Goal: Check status: Check status

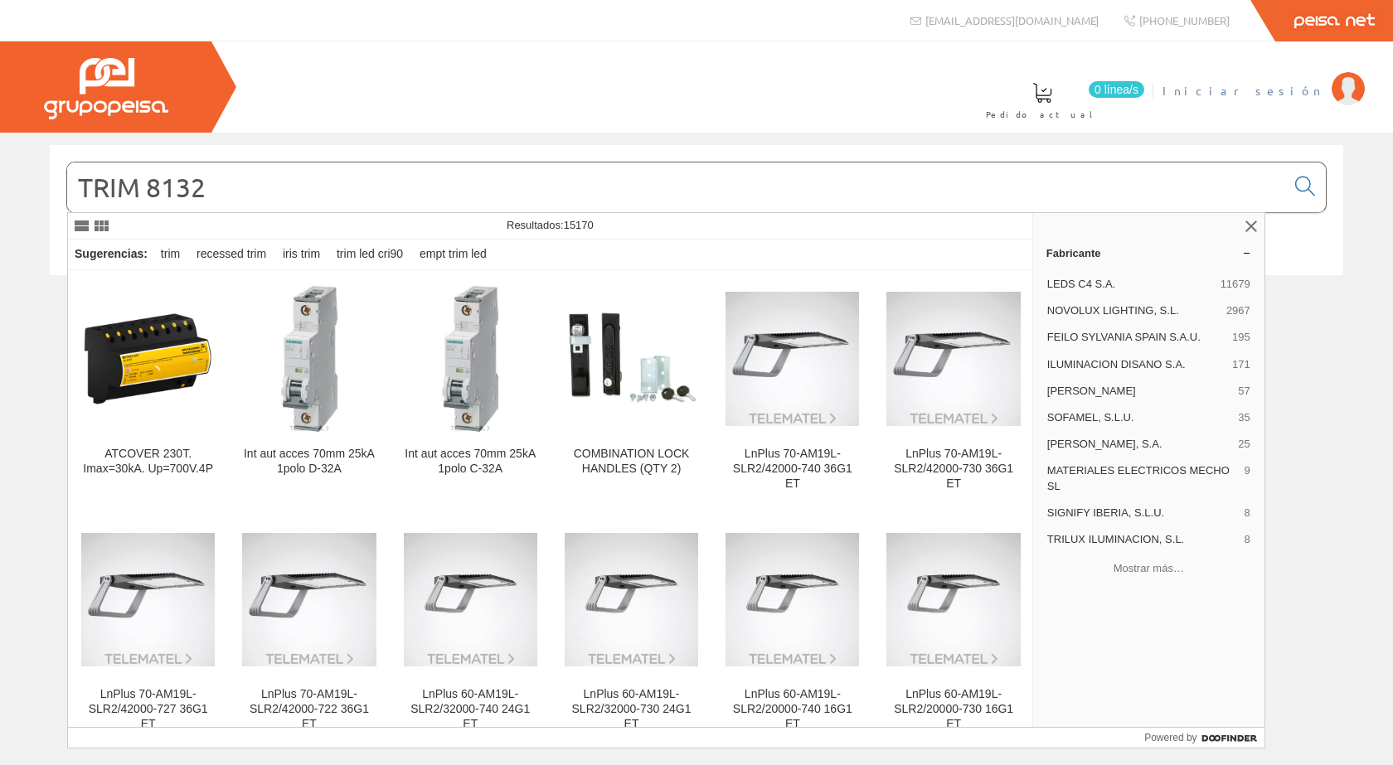
click at [1282, 89] on span "Iniciar sesión" at bounding box center [1242, 90] width 161 height 17
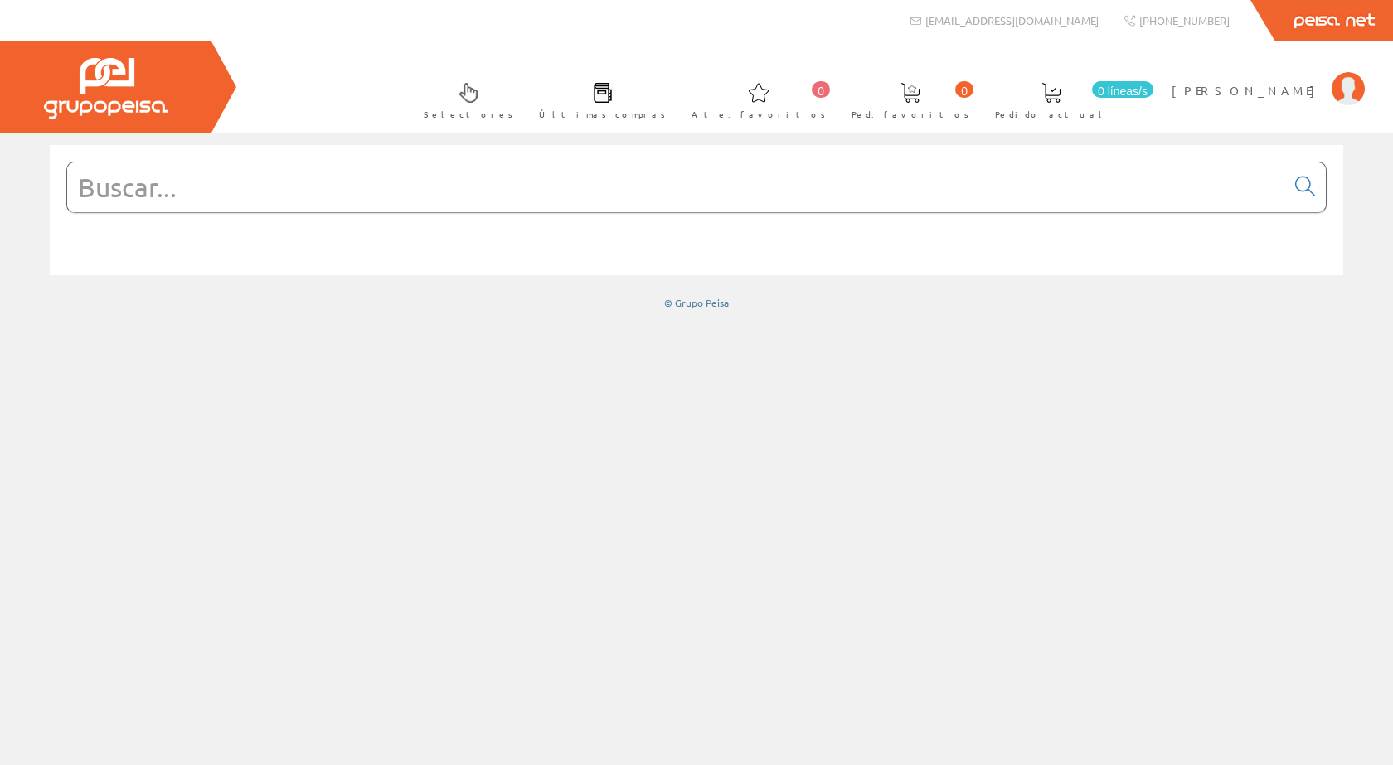
click at [243, 184] on input "text" at bounding box center [676, 187] width 1218 height 50
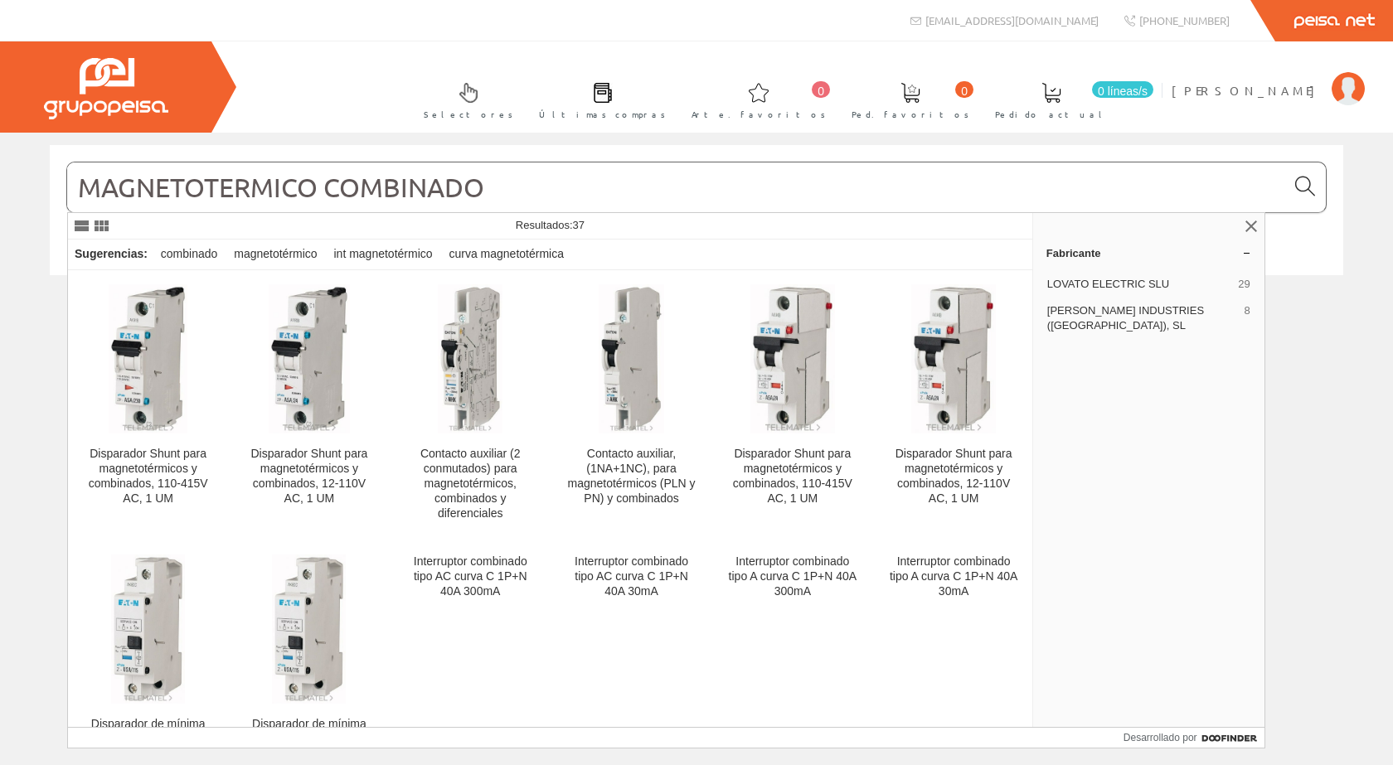
type input "MAGNETOTERMICO COMBINADO"
click at [1307, 187] on icon at bounding box center [1305, 187] width 20 height 12
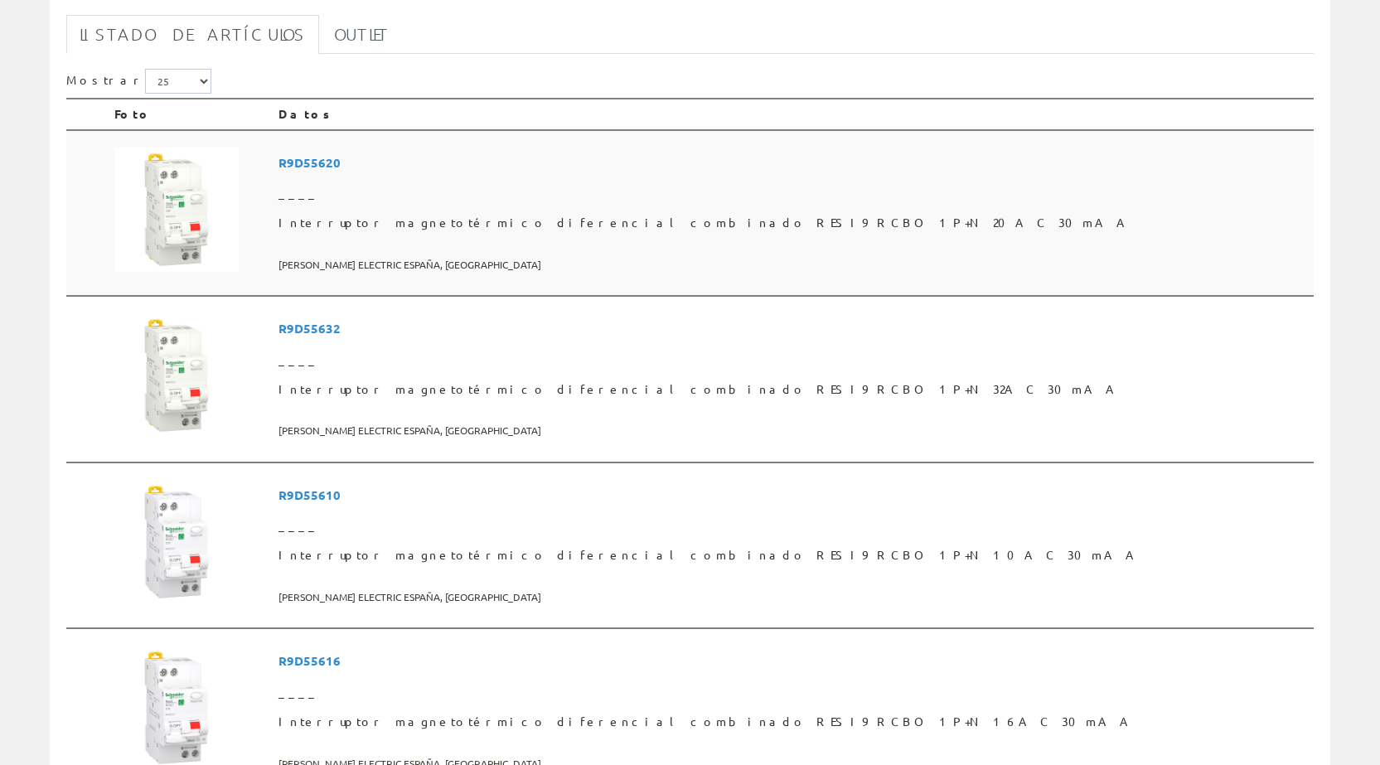
scroll to position [332, 0]
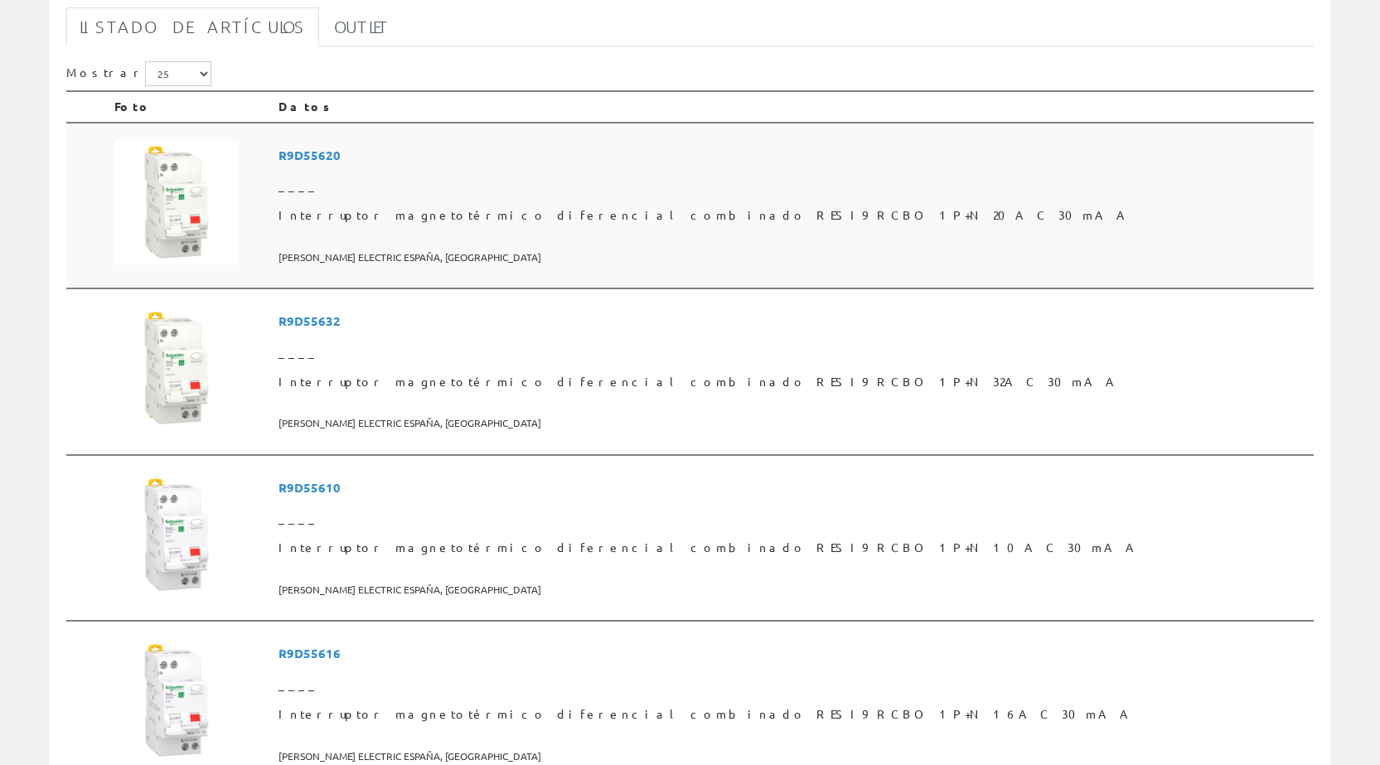
click at [176, 211] on img at bounding box center [176, 202] width 124 height 124
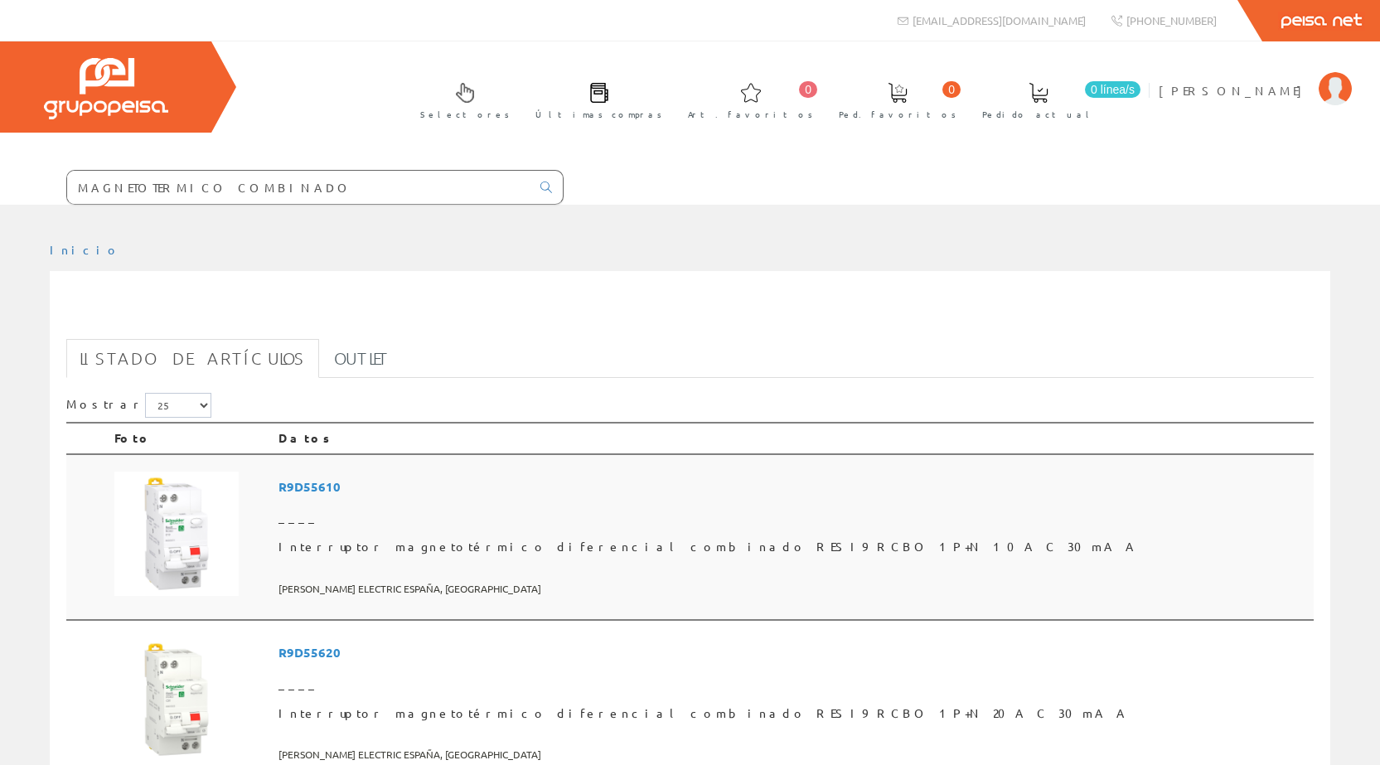
click at [419, 485] on span "R9D55610" at bounding box center [793, 487] width 1029 height 31
click at [1318, 90] on li "[PERSON_NAME] Mi cuenta Mis datos Mis ofertas Mis pedidos Mis albaranes Mis fac…" at bounding box center [1255, 101] width 201 height 64
click at [1331, 92] on img at bounding box center [1335, 88] width 33 height 33
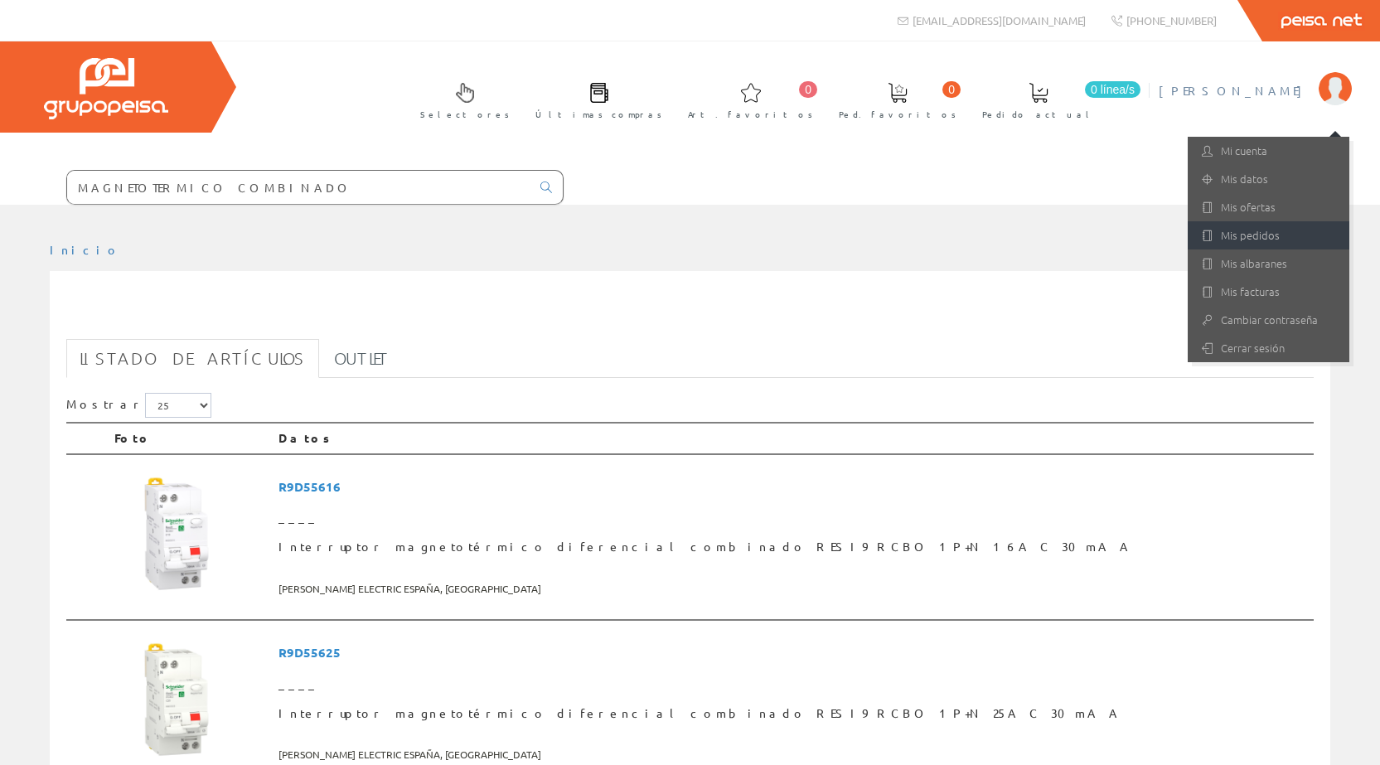
click at [1239, 232] on link "Mis pedidos" at bounding box center [1269, 235] width 162 height 28
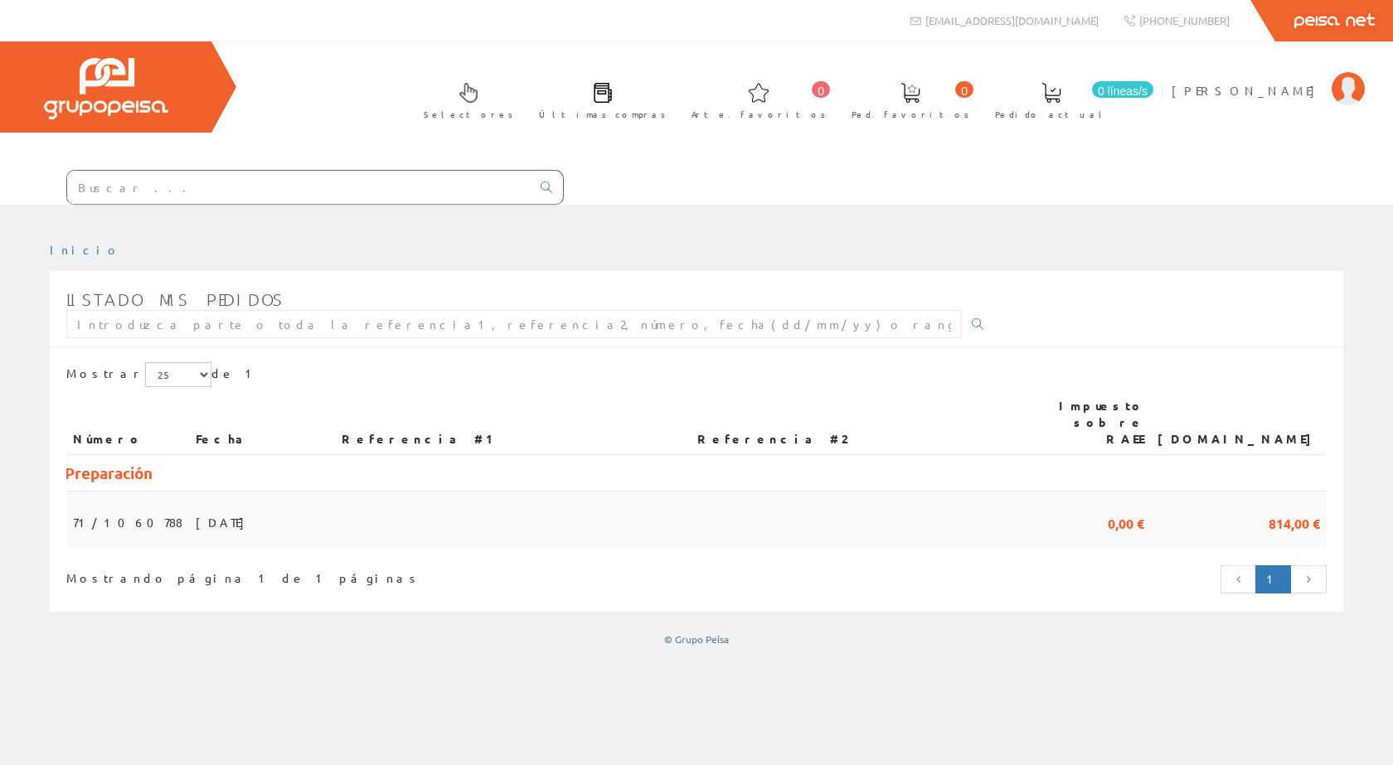
click at [201, 515] on font "01/10/2025" at bounding box center [224, 522] width 57 height 15
click at [201, 515] on font "[DATE]" at bounding box center [224, 522] width 57 height 15
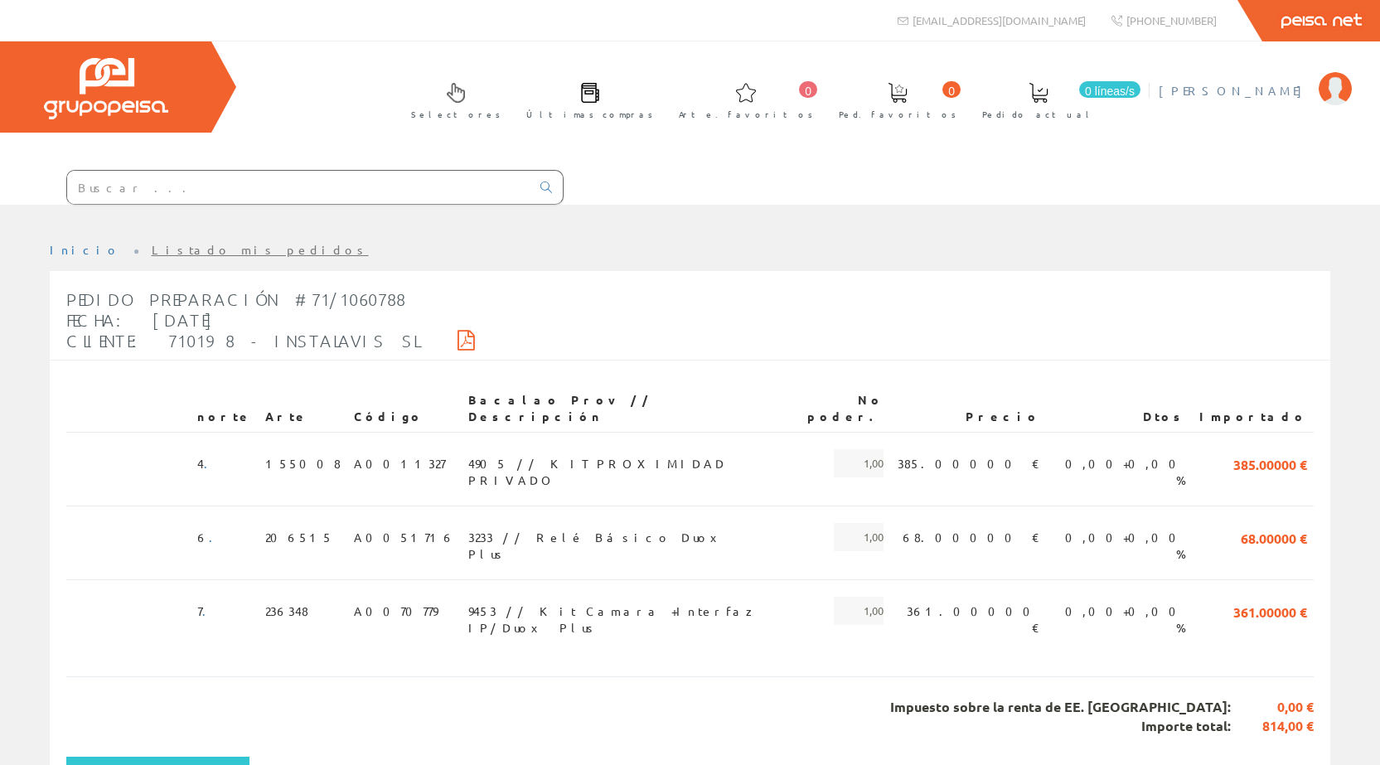
click at [1325, 88] on img at bounding box center [1335, 88] width 33 height 33
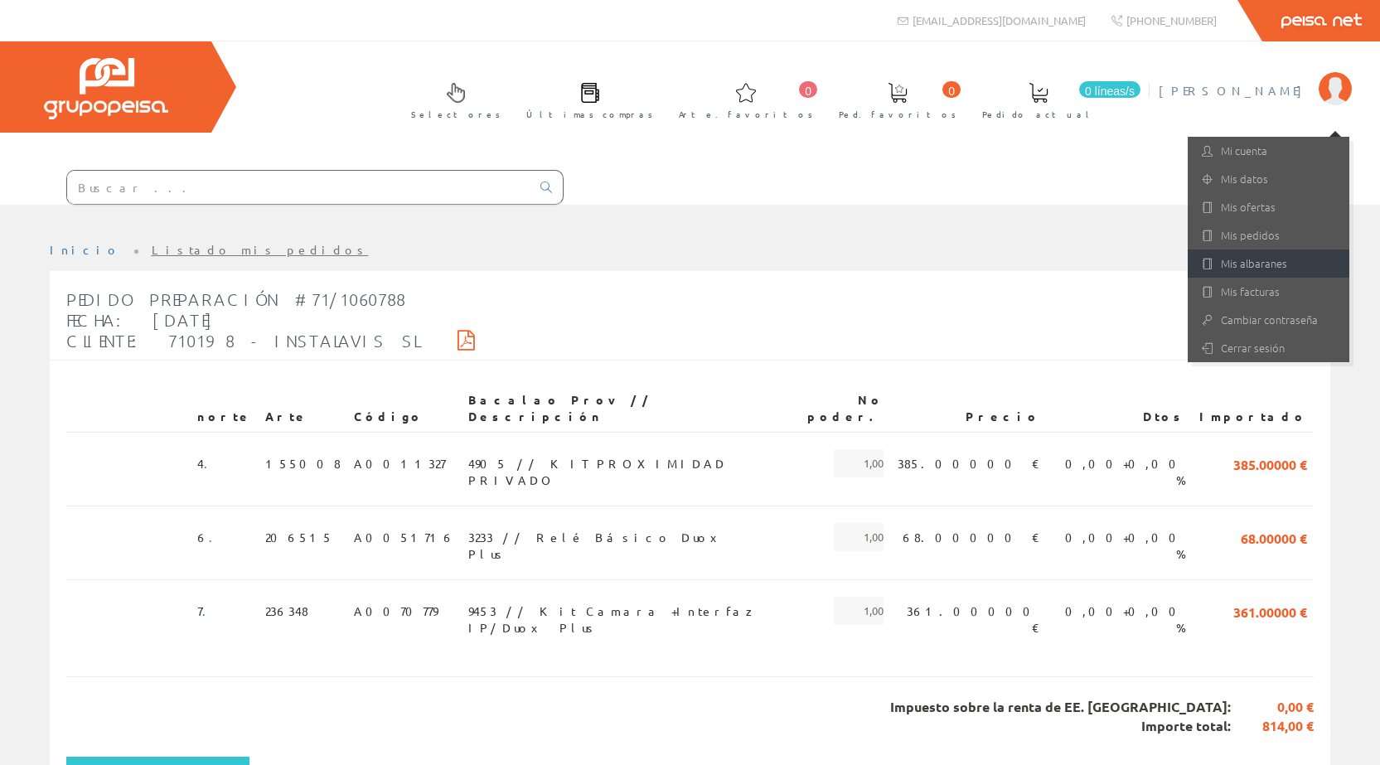
click at [1227, 263] on font "Mis albaranes" at bounding box center [1254, 263] width 66 height 16
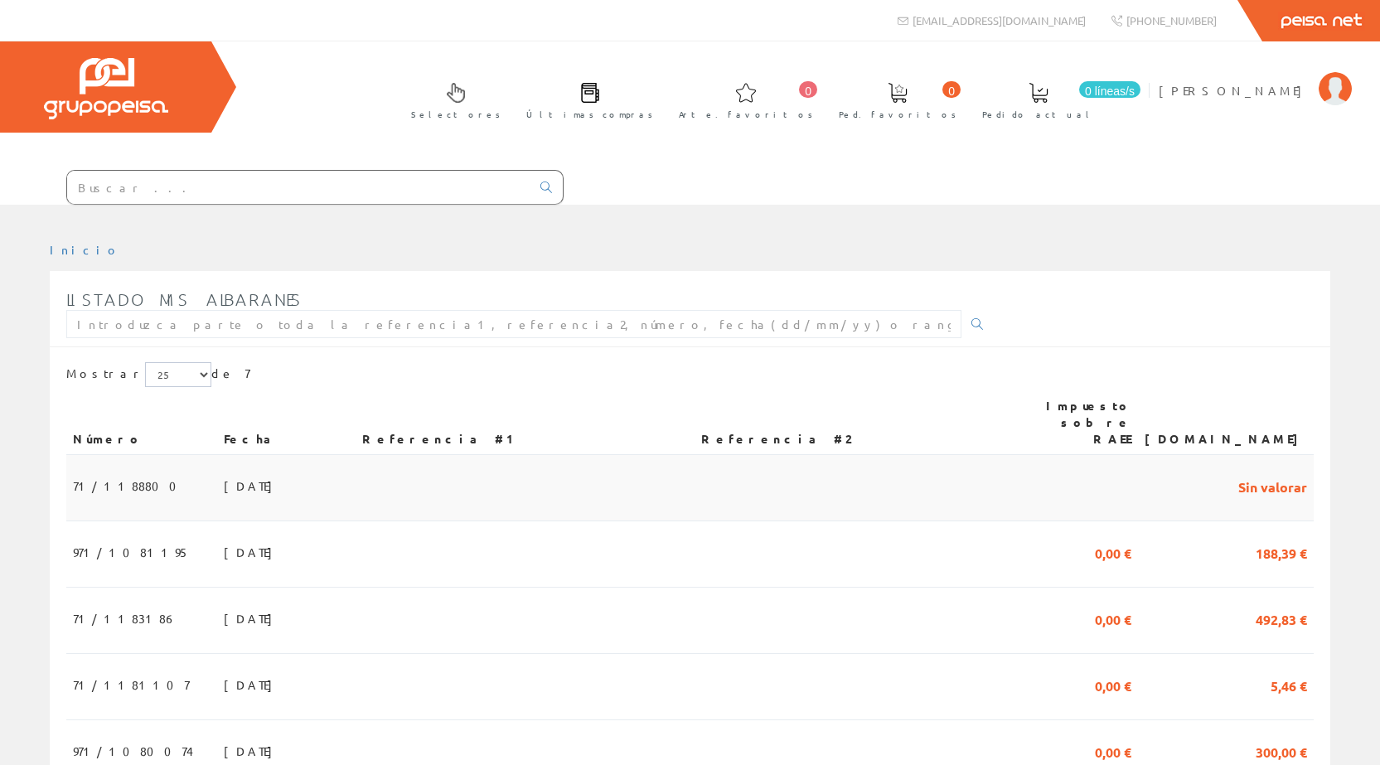
click at [224, 478] on font "01/10/2025" at bounding box center [252, 485] width 57 height 15
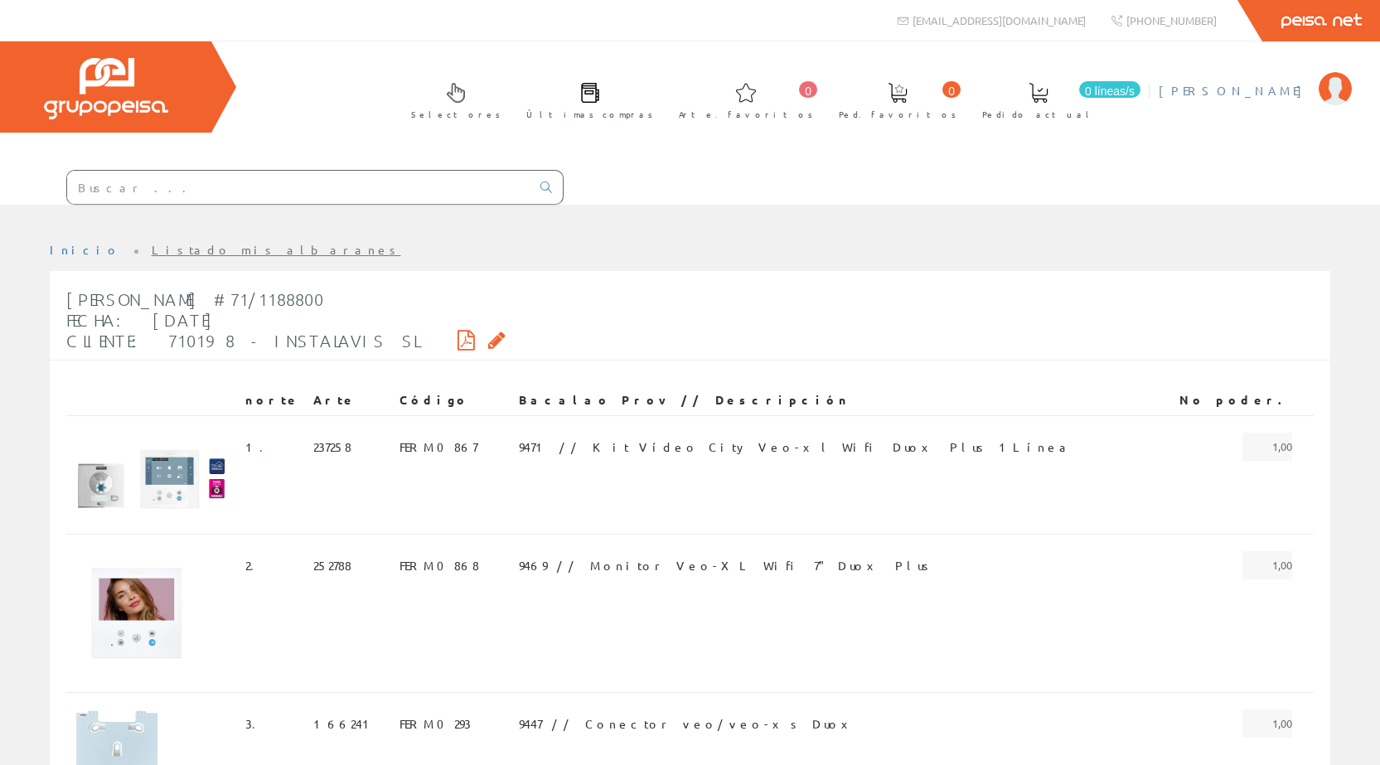
click at [1278, 85] on font "[PERSON_NAME]" at bounding box center [1235, 90] width 152 height 15
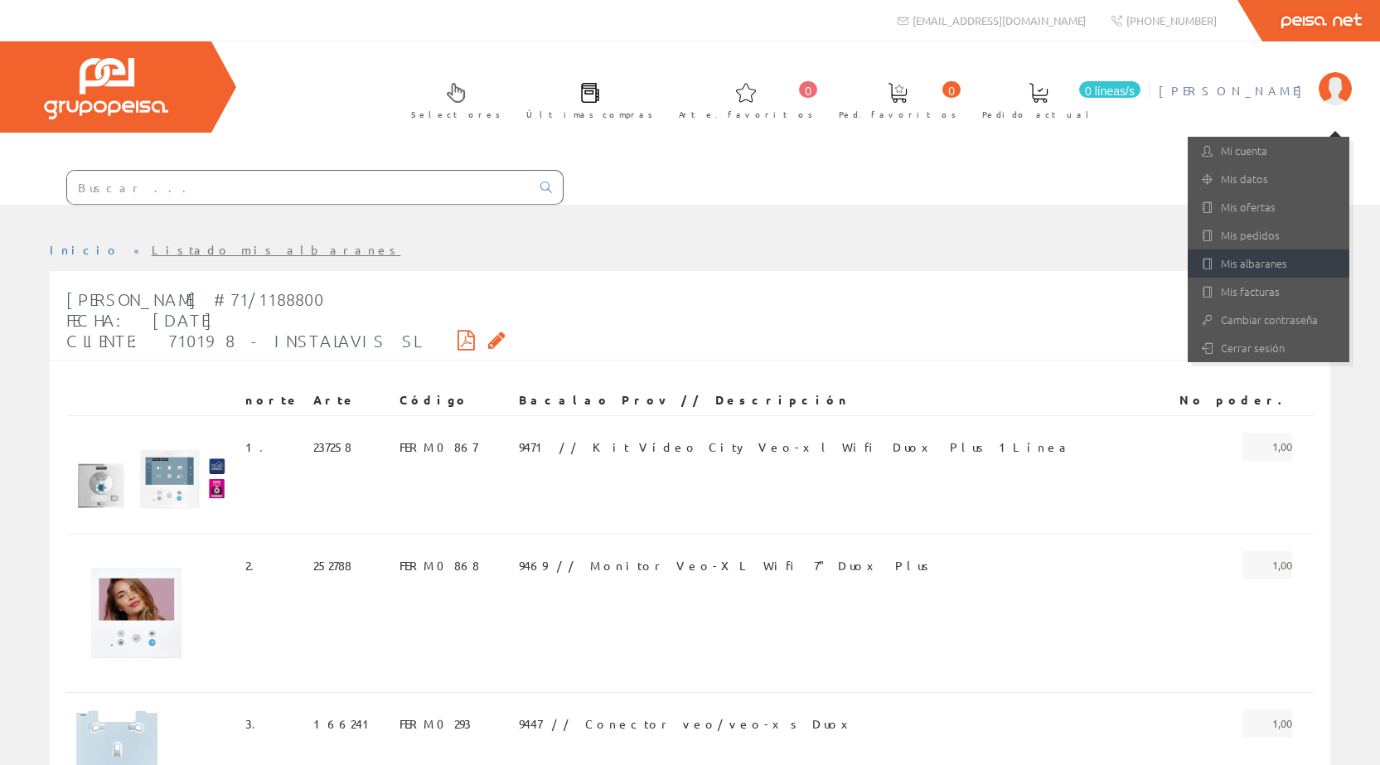
click at [1245, 267] on font "Mis albaranes" at bounding box center [1254, 263] width 66 height 16
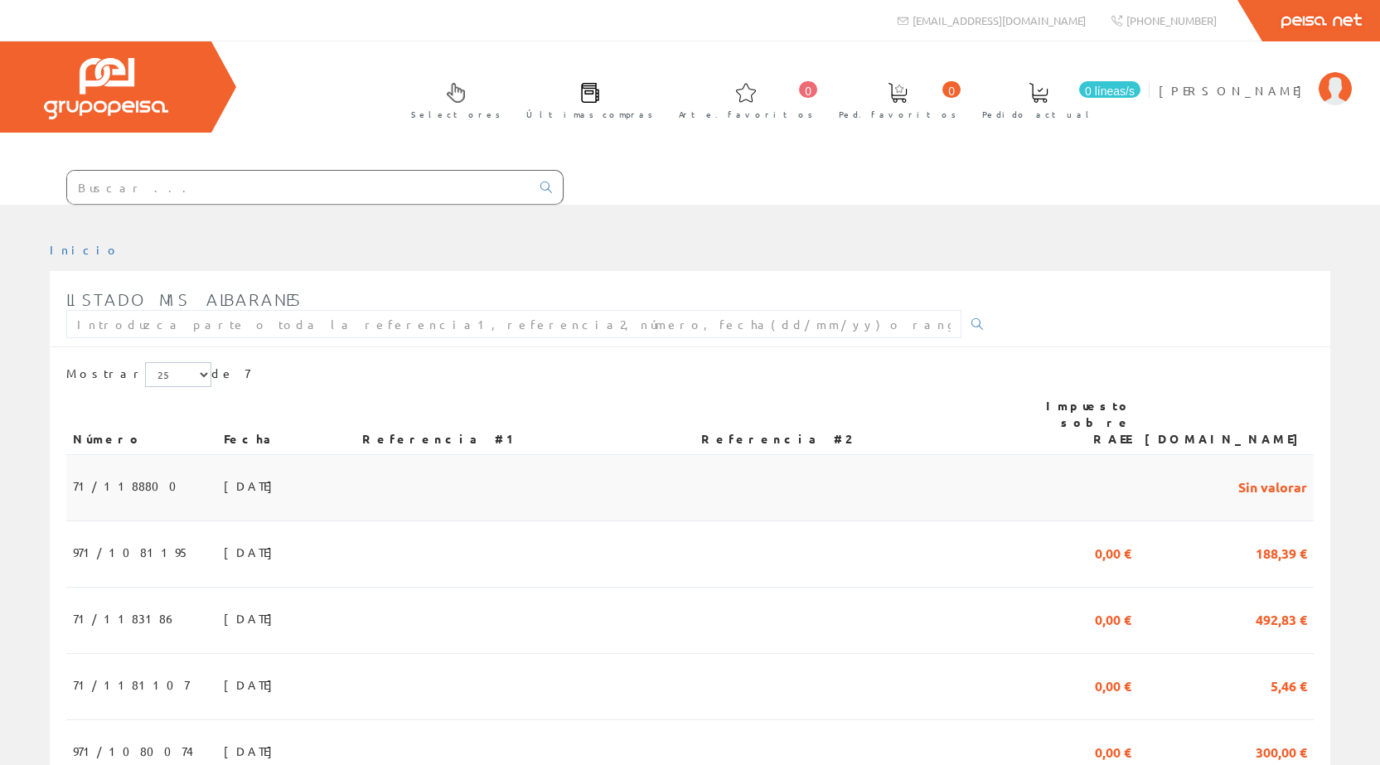
click at [146, 471] on td "71/1188800" at bounding box center [141, 488] width 151 height 66
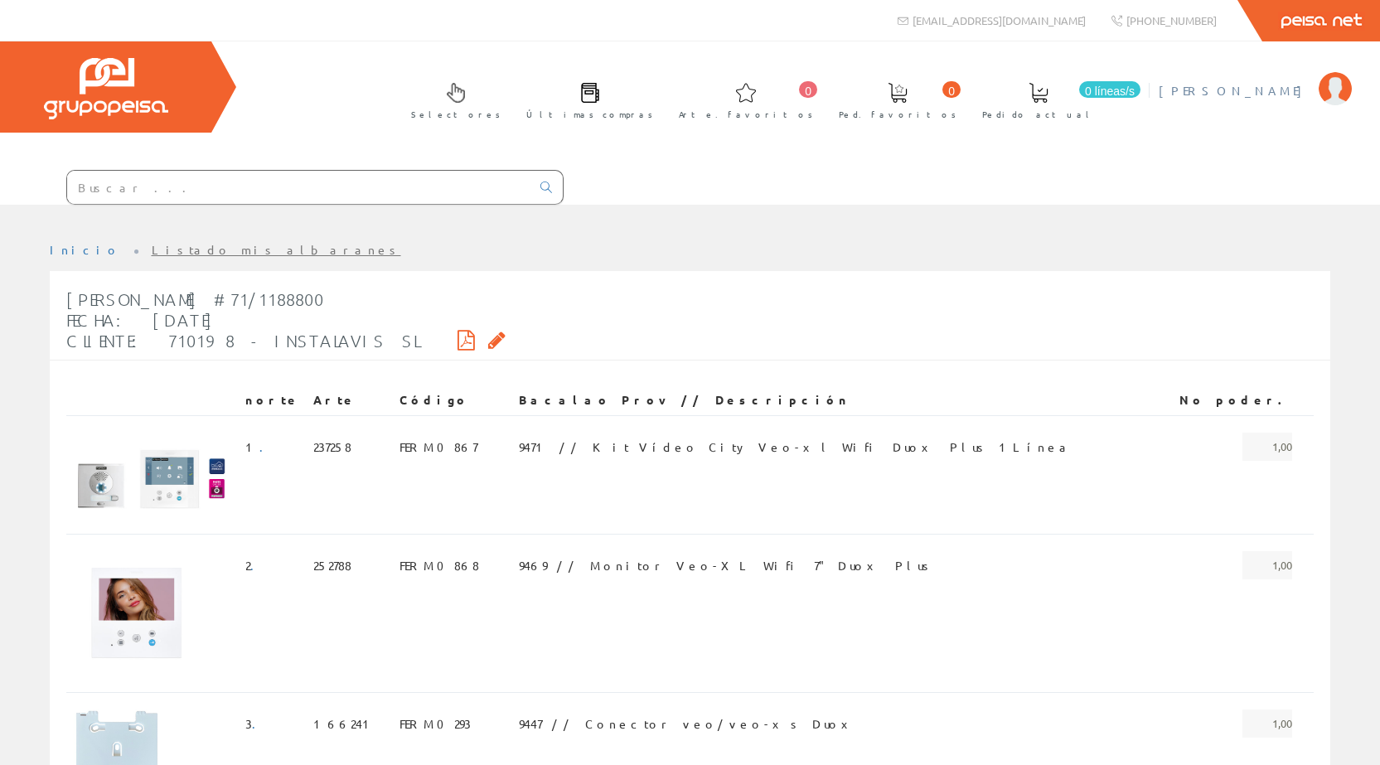
click at [1282, 89] on font "[PERSON_NAME]" at bounding box center [1235, 90] width 152 height 15
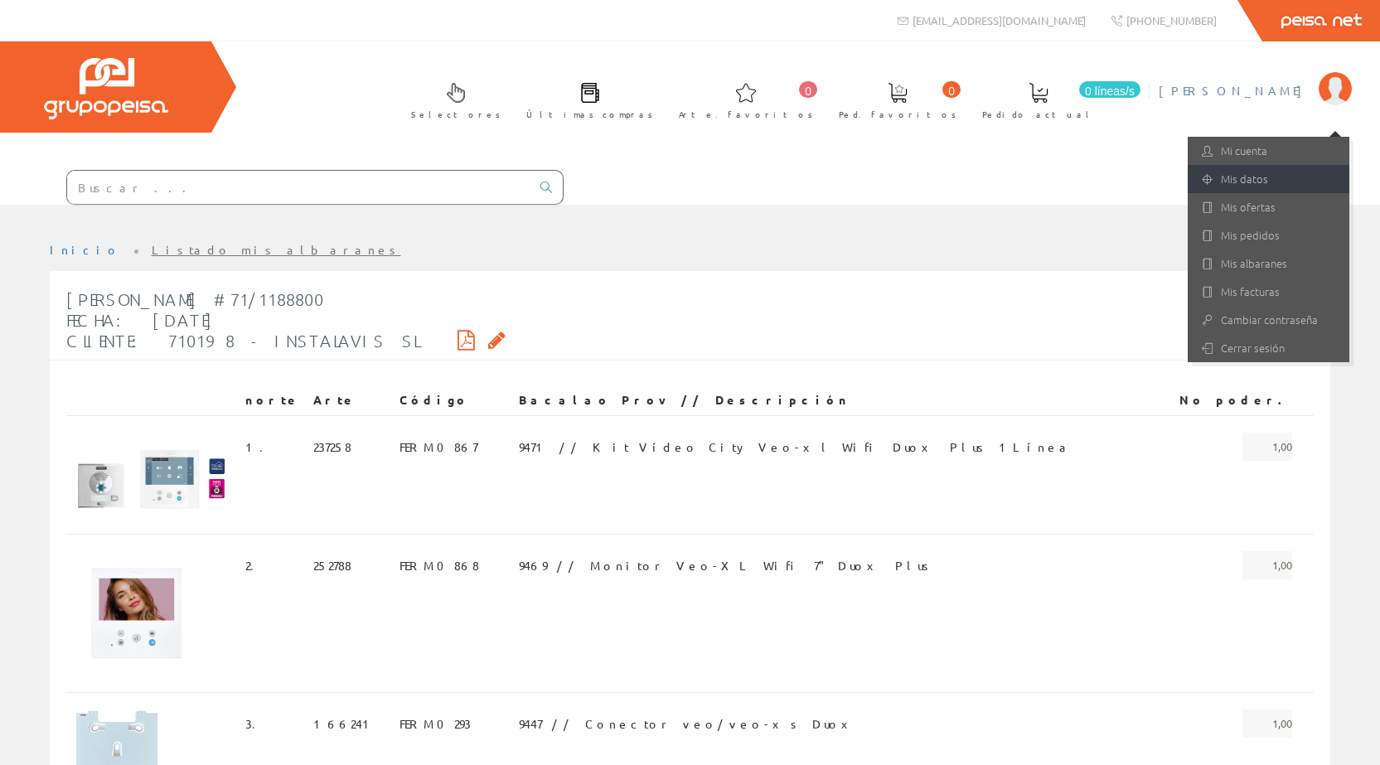
click at [1253, 177] on font "Mis datos" at bounding box center [1244, 179] width 47 height 16
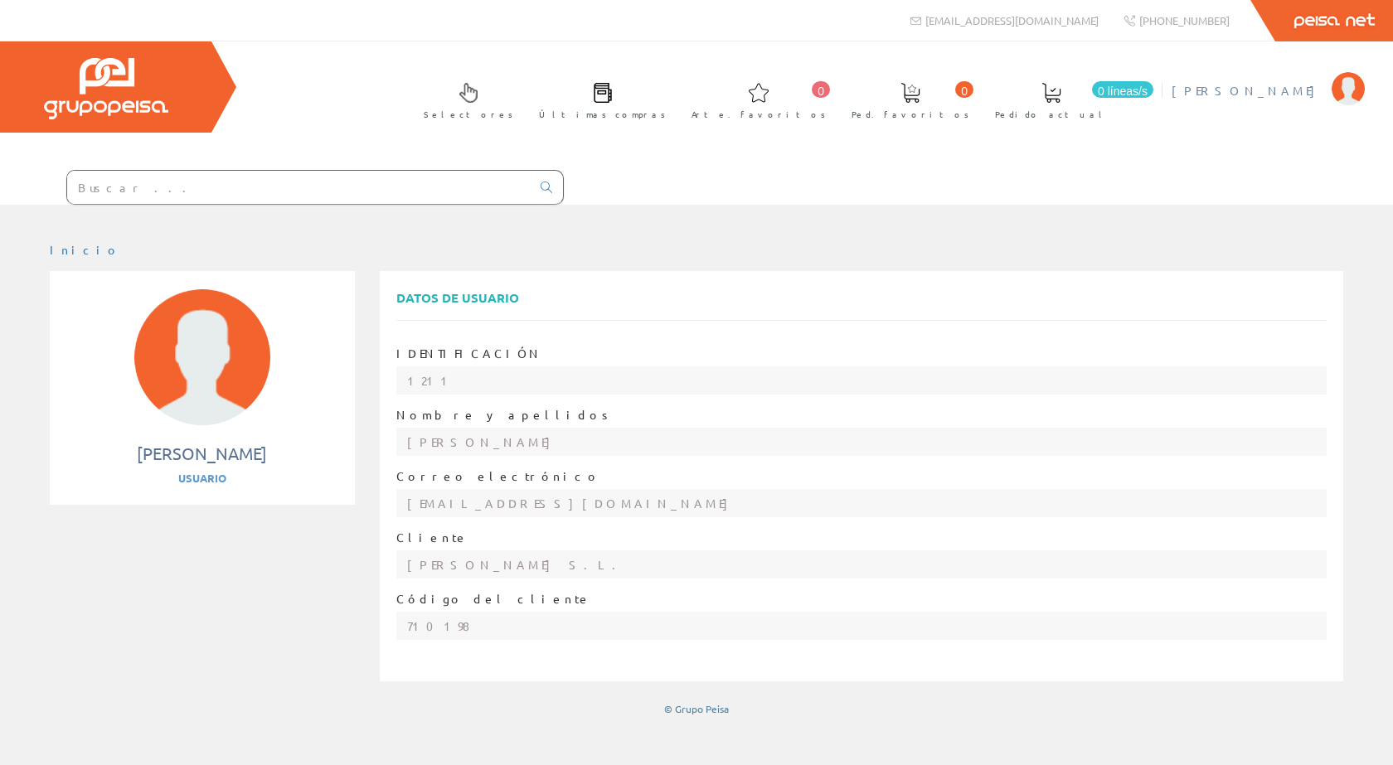
click at [1273, 87] on font "[PERSON_NAME]" at bounding box center [1247, 90] width 152 height 15
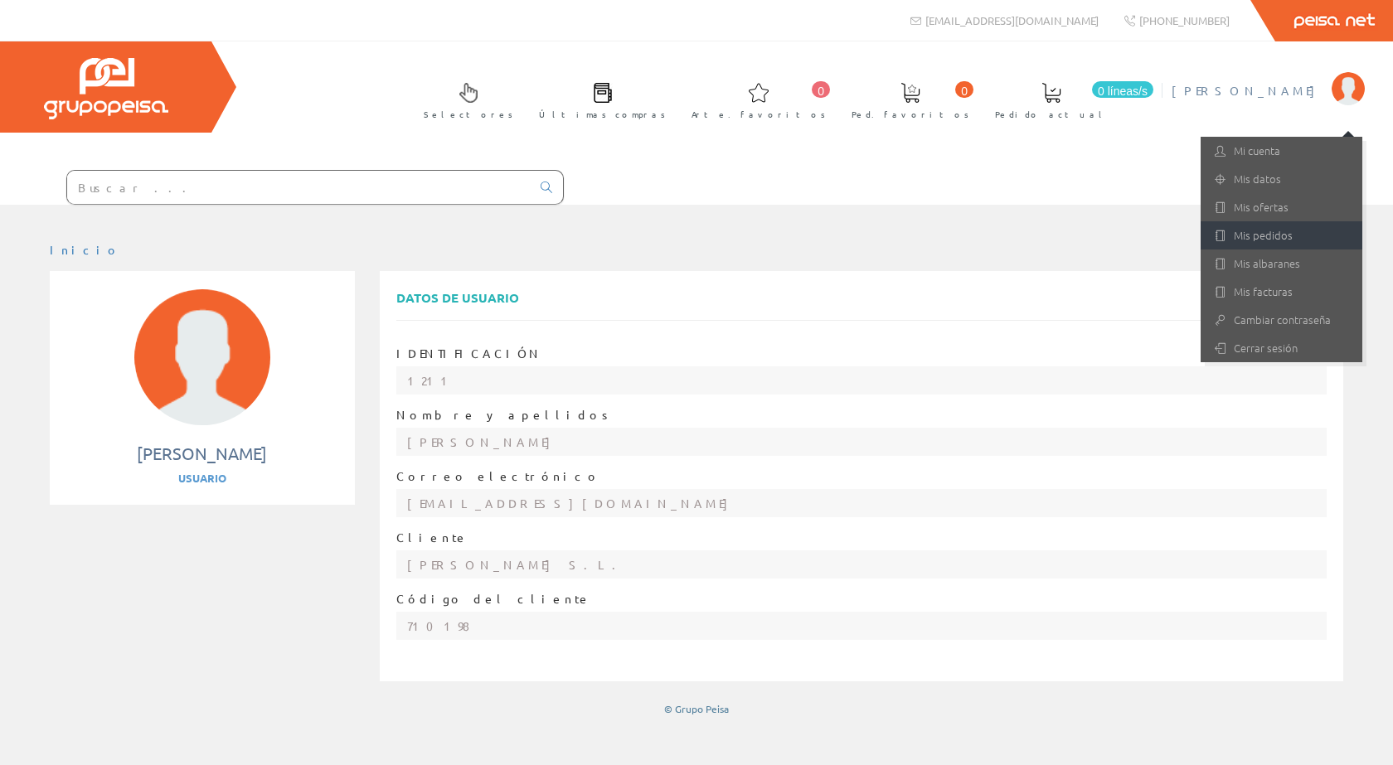
click at [1258, 238] on font "Mis pedidos" at bounding box center [1263, 235] width 59 height 16
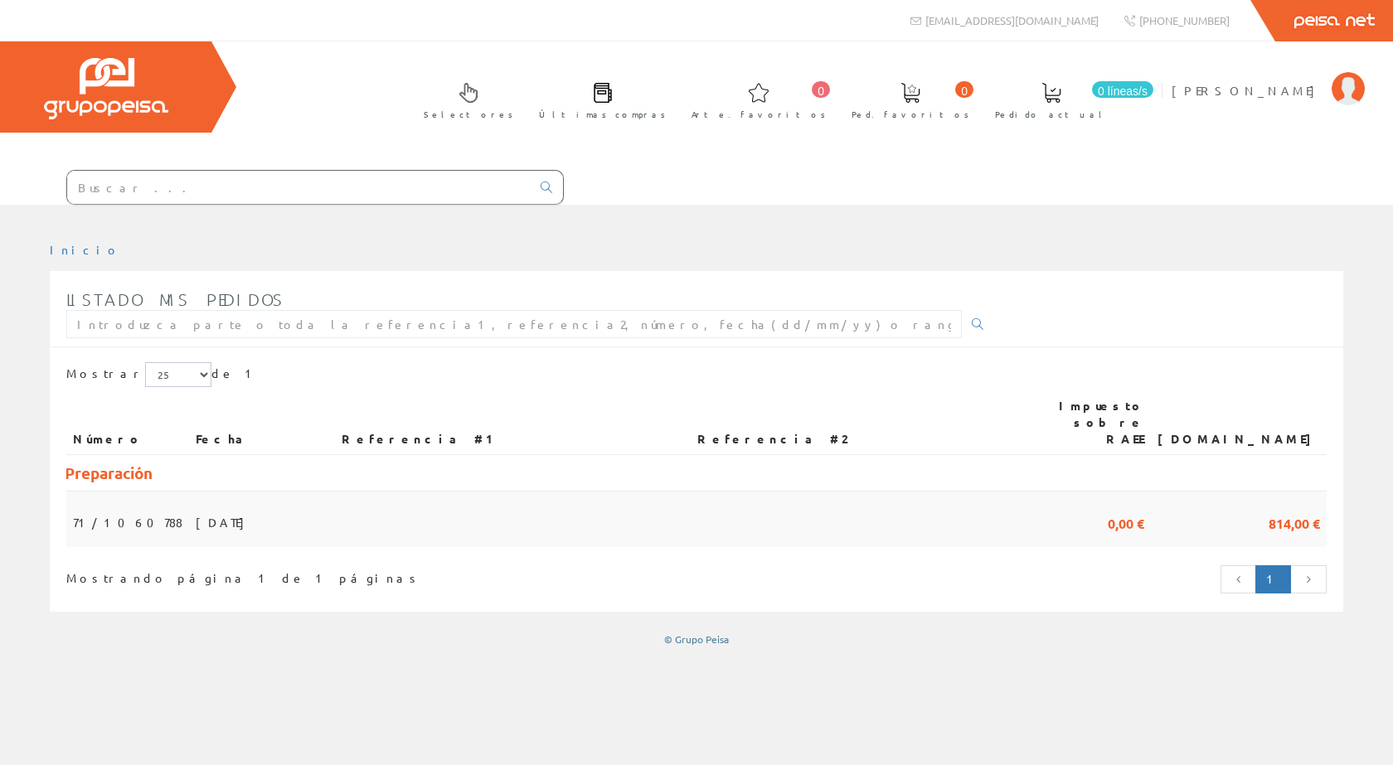
click at [123, 515] on font "71/1060788" at bounding box center [127, 522] width 109 height 15
